Goal: Task Accomplishment & Management: Use online tool/utility

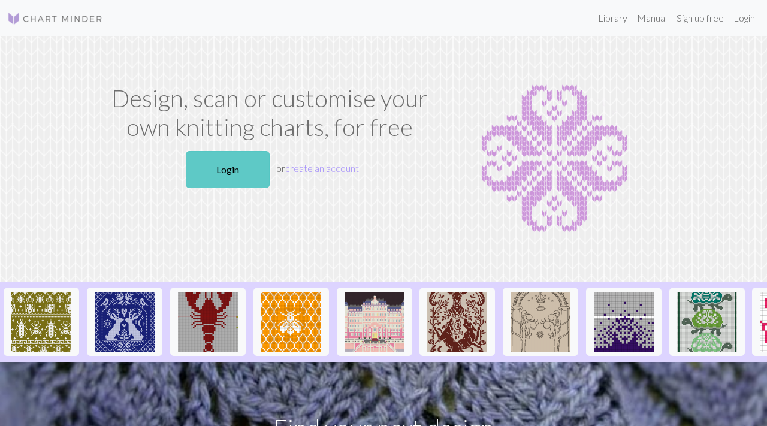
click at [232, 154] on link "Login" at bounding box center [228, 169] width 84 height 37
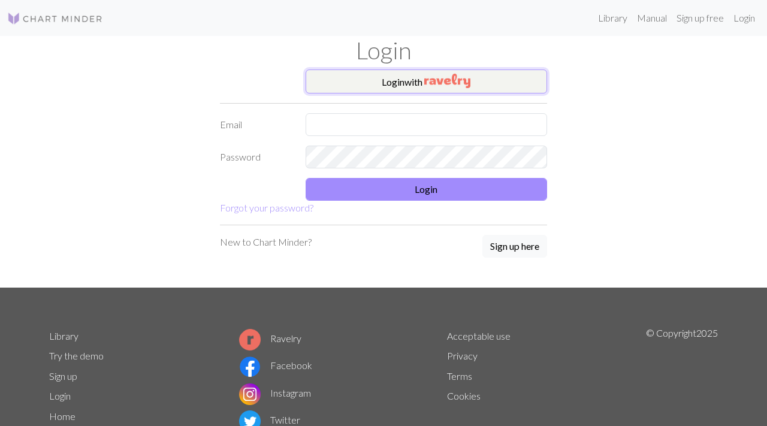
click at [430, 83] on img "button" at bounding box center [447, 81] width 46 height 14
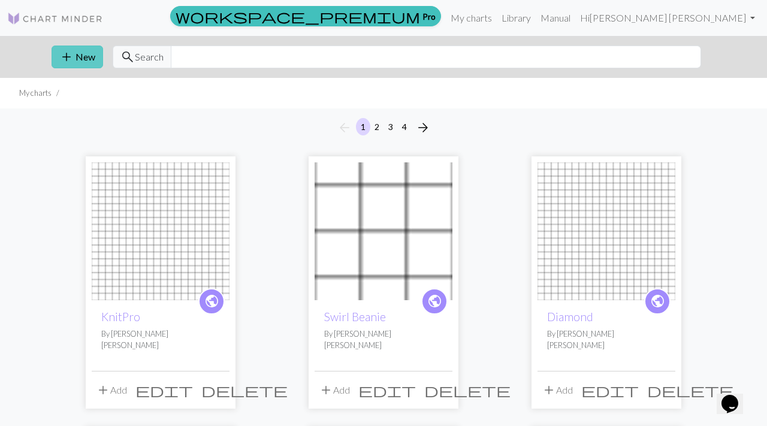
click at [74, 66] on button "add New" at bounding box center [78, 57] width 52 height 23
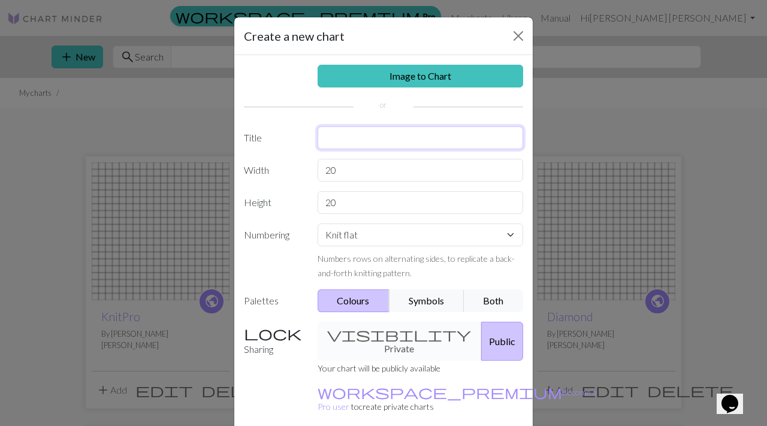
click at [367, 131] on input "text" at bounding box center [421, 137] width 206 height 23
type input "Knitters Pride"
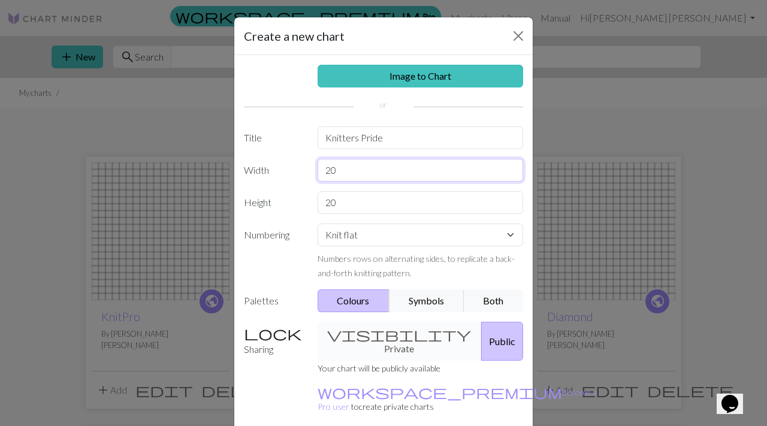
click at [371, 163] on input "20" at bounding box center [421, 170] width 206 height 23
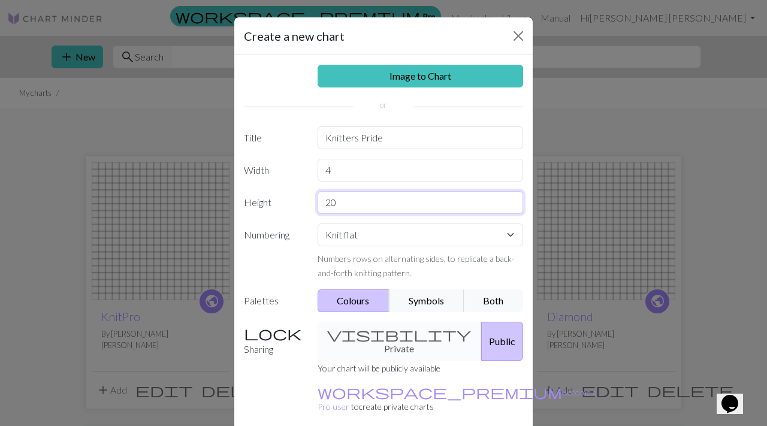
click at [355, 210] on input "20" at bounding box center [421, 202] width 206 height 23
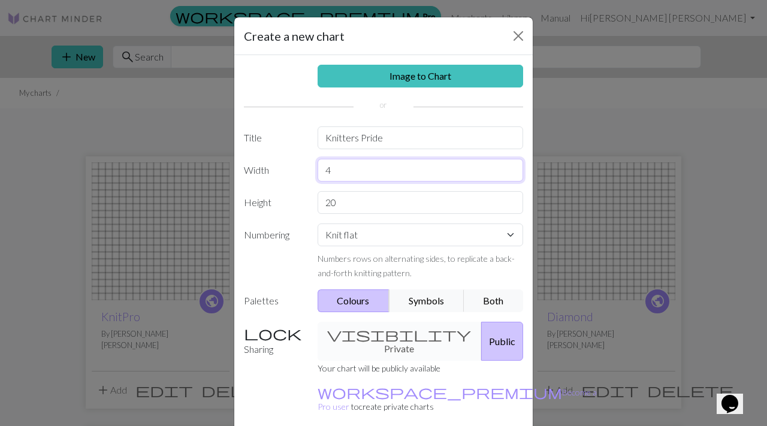
click at [355, 170] on input "4" at bounding box center [421, 170] width 206 height 23
type input "8"
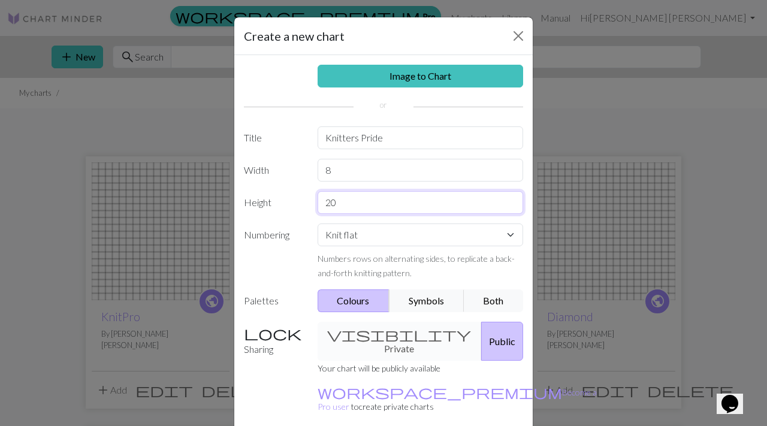
click at [355, 200] on input "20" at bounding box center [421, 202] width 206 height 23
type input "8"
click at [367, 233] on select "Knit flat Knit in the round Lace knitting Cross stitch" at bounding box center [421, 234] width 206 height 23
select select "round"
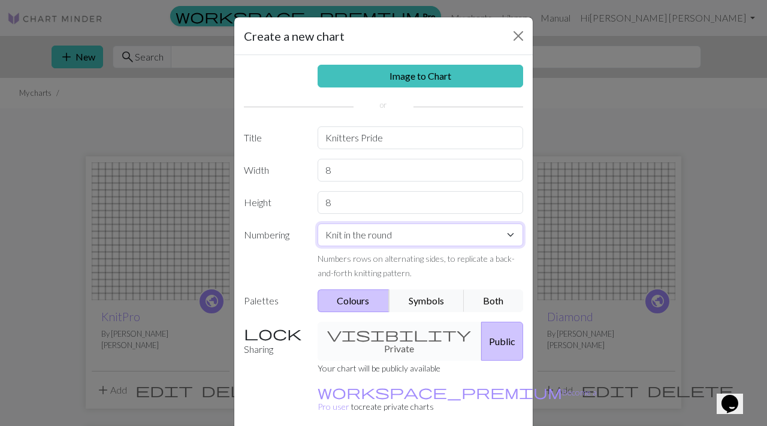
click at [318, 223] on select "Knit flat Knit in the round Lace knitting Cross stitch" at bounding box center [421, 234] width 206 height 23
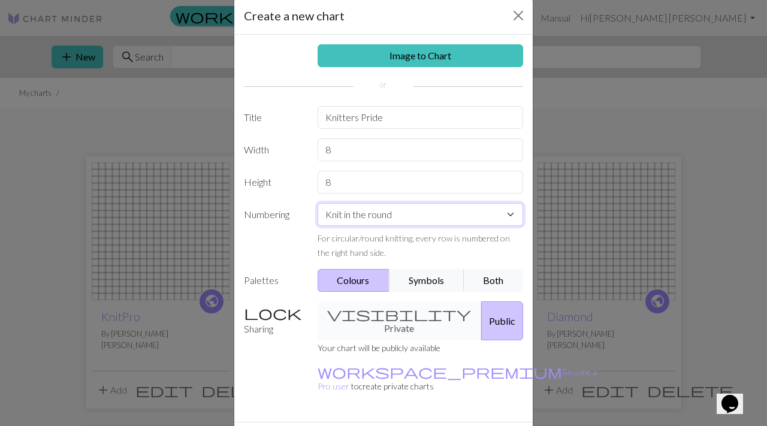
scroll to position [47, 0]
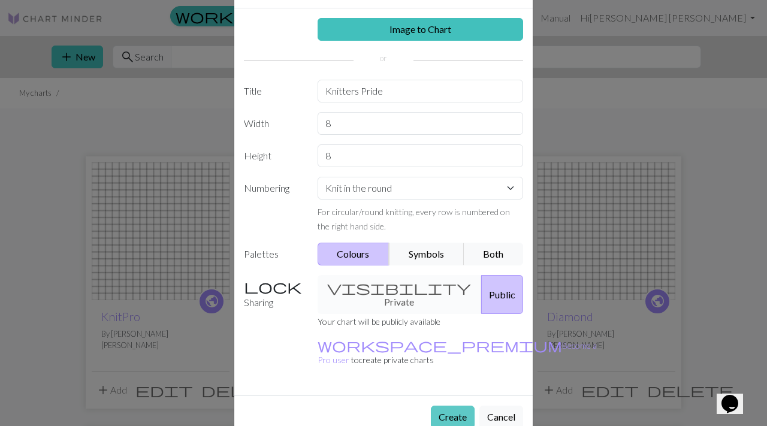
click at [454, 406] on button "Create" at bounding box center [453, 417] width 44 height 23
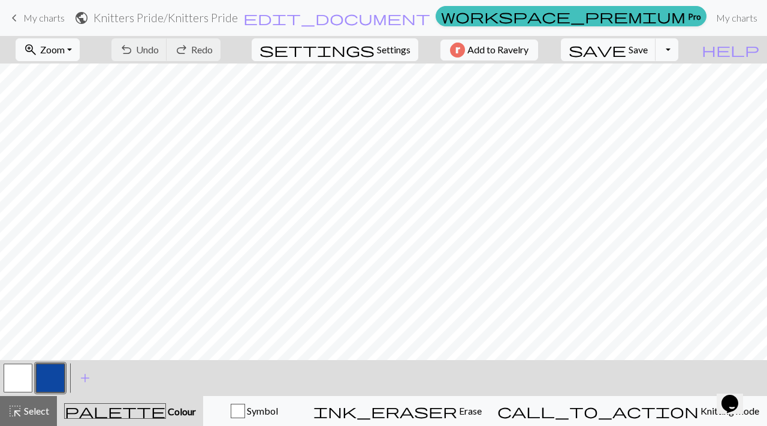
click at [49, 379] on button "button" at bounding box center [50, 378] width 29 height 29
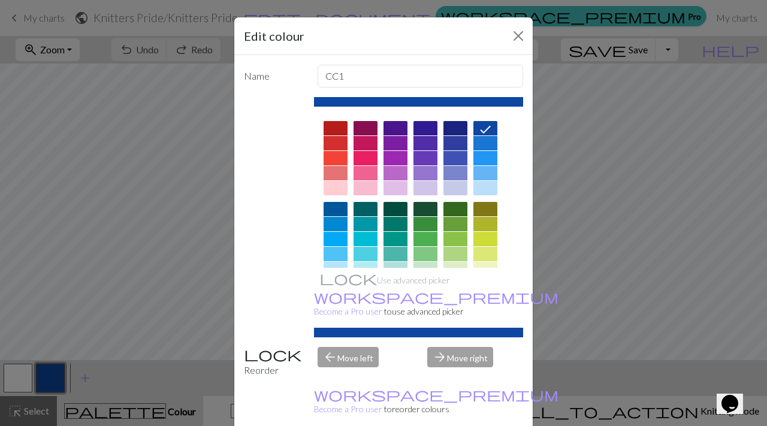
click at [490, 214] on div at bounding box center [485, 209] width 24 height 14
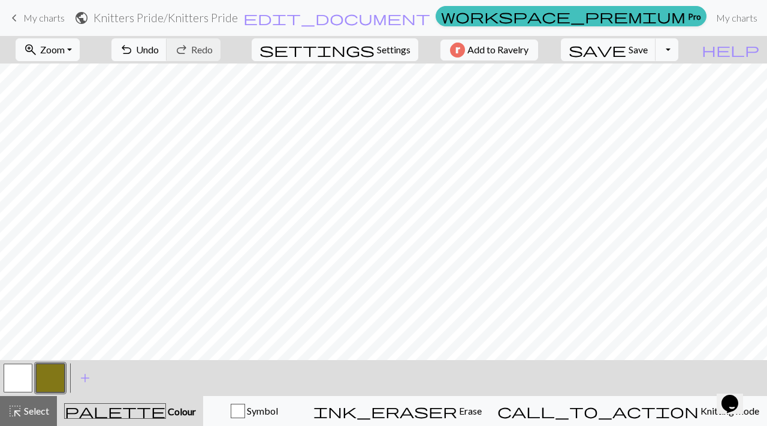
click at [18, 377] on button "button" at bounding box center [18, 378] width 29 height 29
click at [15, 368] on button "button" at bounding box center [18, 378] width 29 height 29
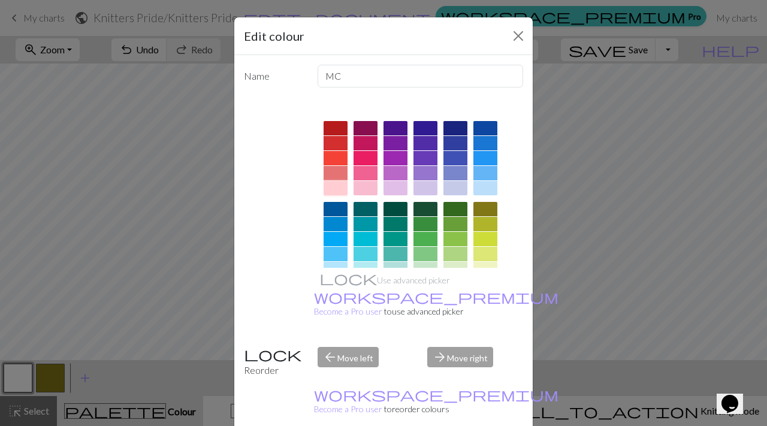
click at [342, 191] on div at bounding box center [336, 188] width 24 height 14
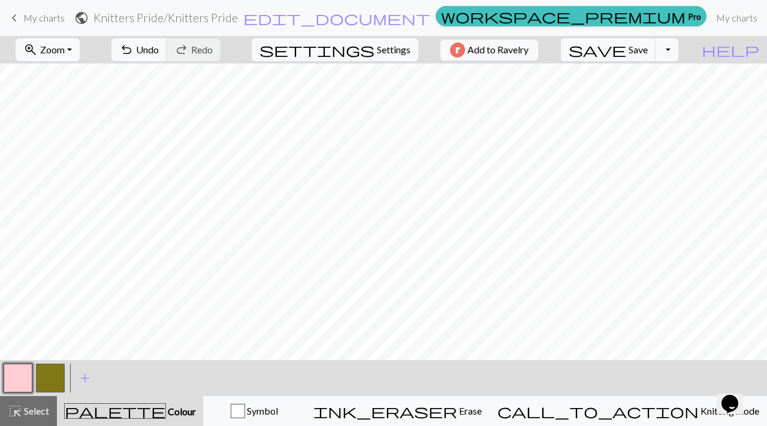
click at [46, 379] on button "button" at bounding box center [50, 378] width 29 height 29
click at [24, 375] on button "button" at bounding box center [18, 378] width 29 height 29
click at [65, 373] on div at bounding box center [50, 378] width 32 height 32
click at [59, 380] on button "button" at bounding box center [50, 378] width 29 height 29
click at [13, 382] on button "button" at bounding box center [18, 378] width 29 height 29
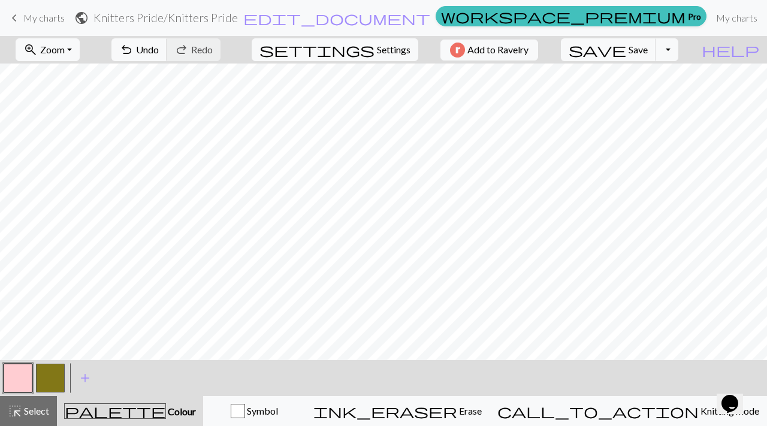
click at [46, 381] on button "button" at bounding box center [50, 378] width 29 height 29
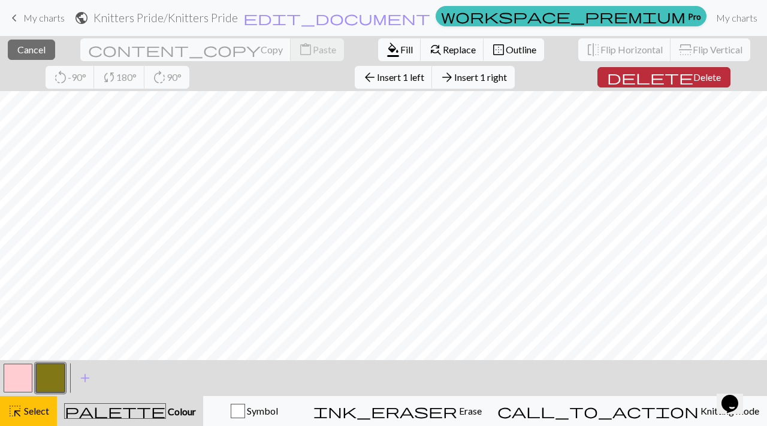
click at [693, 79] on span "Delete" at bounding box center [707, 76] width 28 height 11
click at [638, 73] on div "close Cancel content_copy Copy content_paste Paste format_color_fill Fill find_…" at bounding box center [383, 63] width 767 height 55
click at [627, 76] on button "delete Delete" at bounding box center [663, 77] width 133 height 20
